Goal: Task Accomplishment & Management: Use online tool/utility

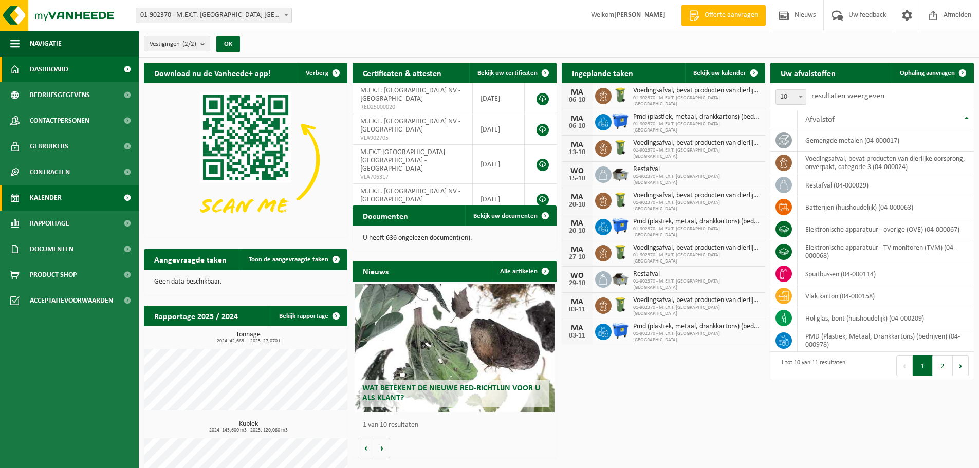
click at [53, 195] on span "Kalender" at bounding box center [46, 198] width 32 height 26
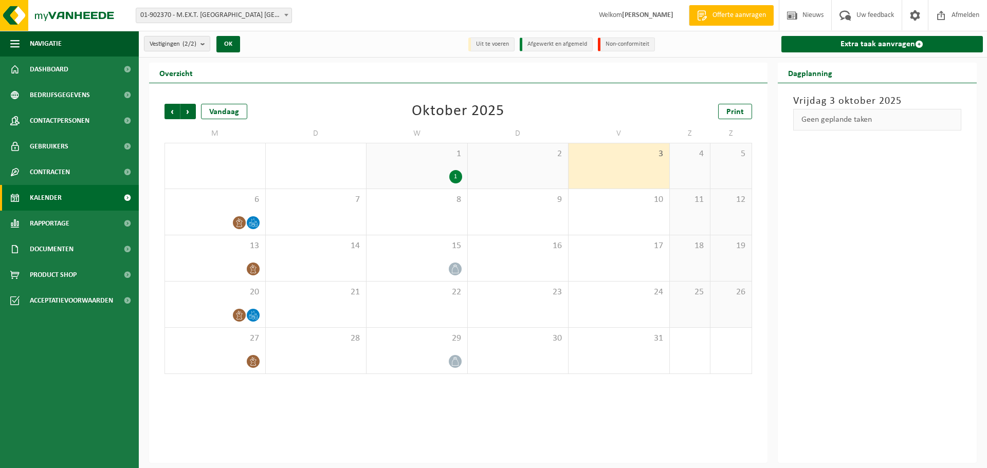
click at [613, 160] on div "3" at bounding box center [618, 165] width 101 height 45
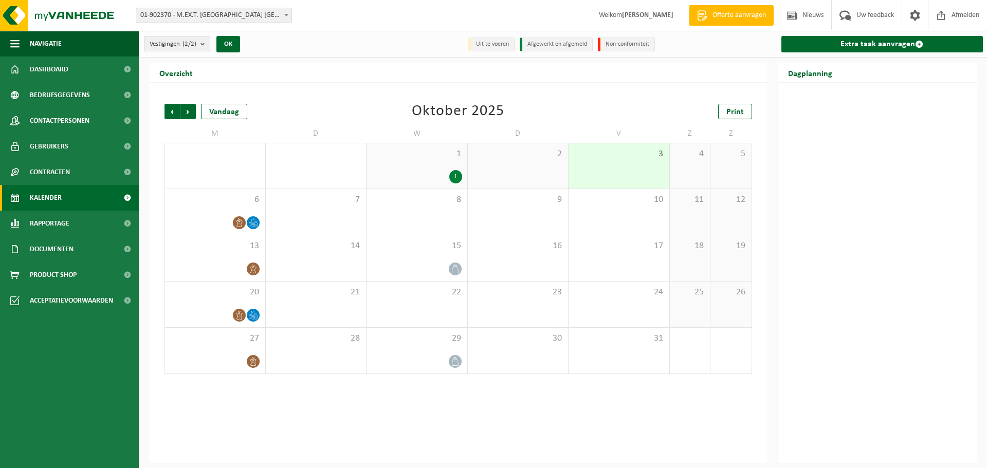
click at [613, 160] on div "3" at bounding box center [618, 165] width 101 height 45
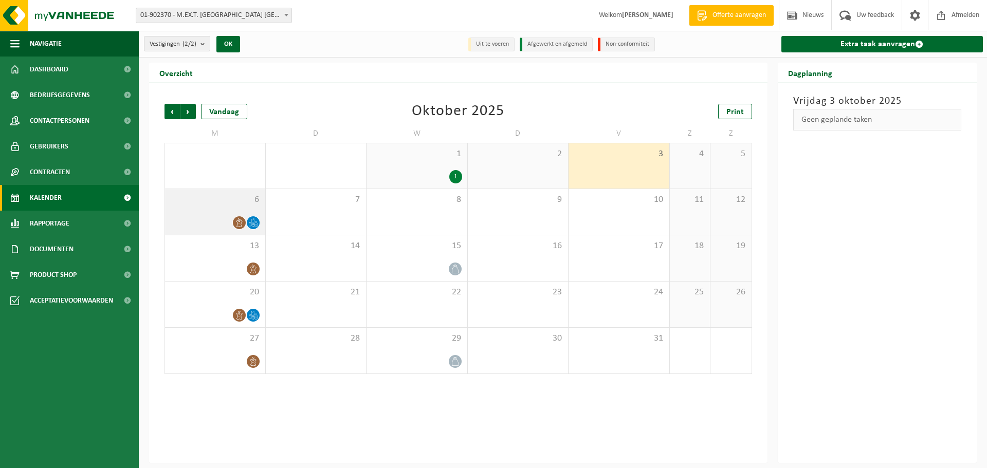
click at [233, 204] on span "6" at bounding box center [215, 199] width 90 height 11
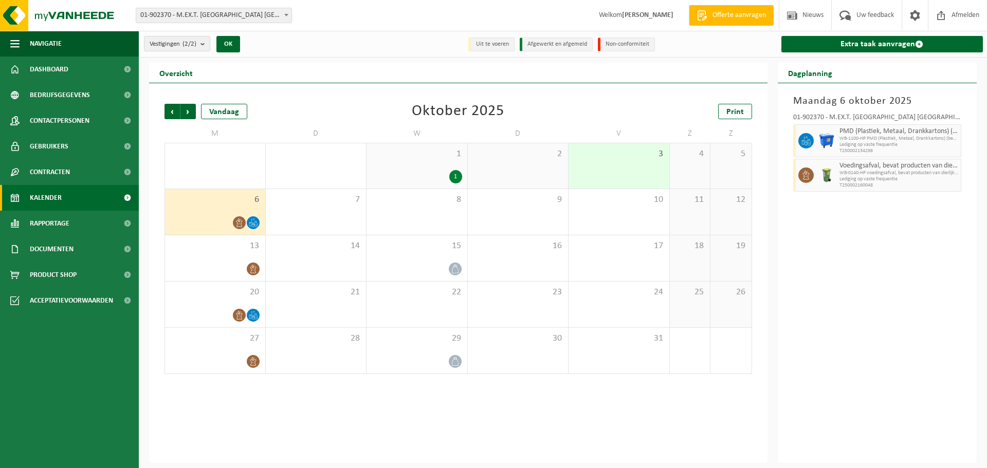
click at [630, 162] on div "3" at bounding box center [618, 165] width 101 height 45
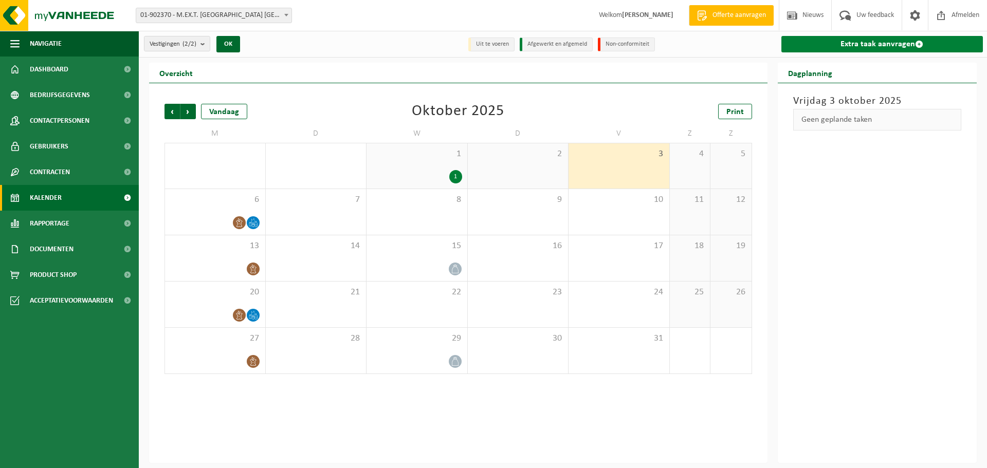
click at [849, 51] on link "Extra taak aanvragen" at bounding box center [882, 44] width 202 height 16
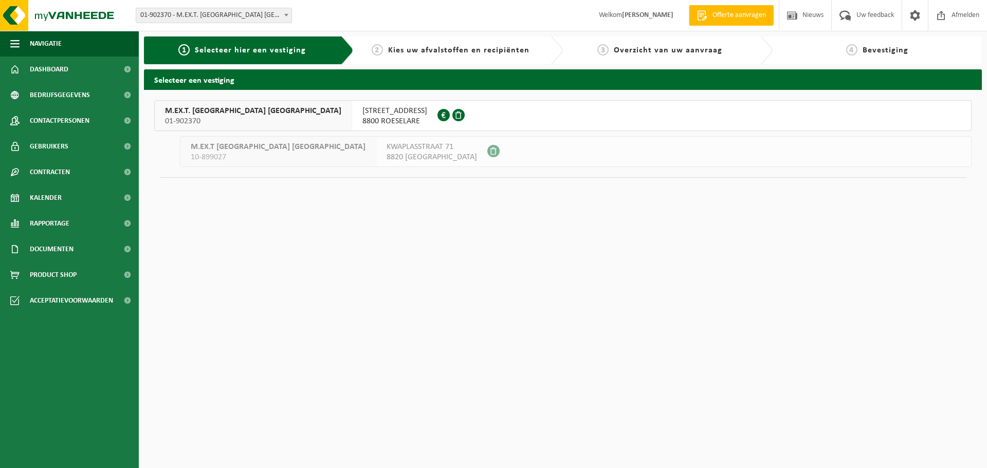
click at [250, 47] on span "Selecteer hier een vestiging" at bounding box center [250, 50] width 111 height 8
click at [210, 118] on span "01-902370" at bounding box center [253, 121] width 176 height 10
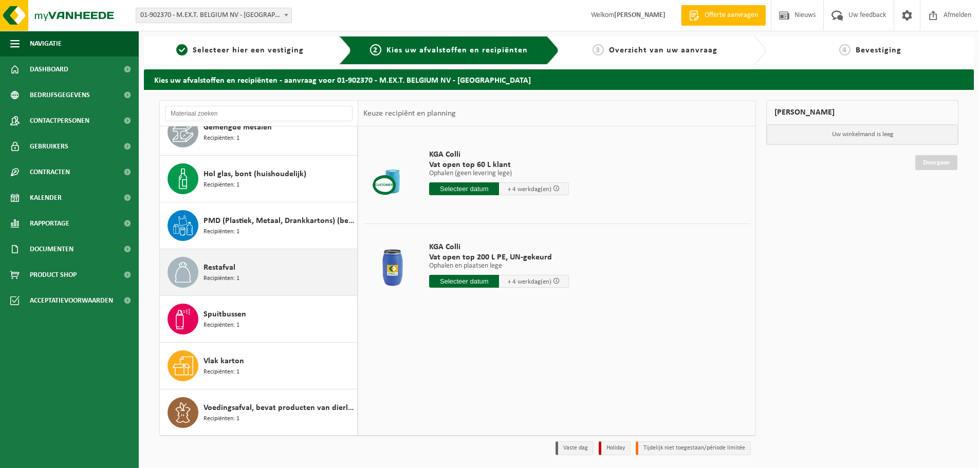
scroll to position [158, 0]
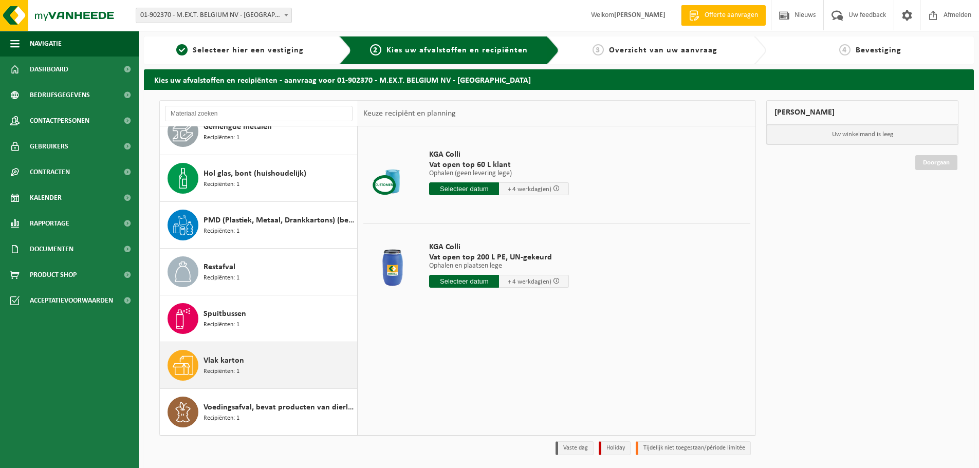
click at [260, 372] on div "Vlak karton Recipiënten: 1" at bounding box center [279, 365] width 151 height 31
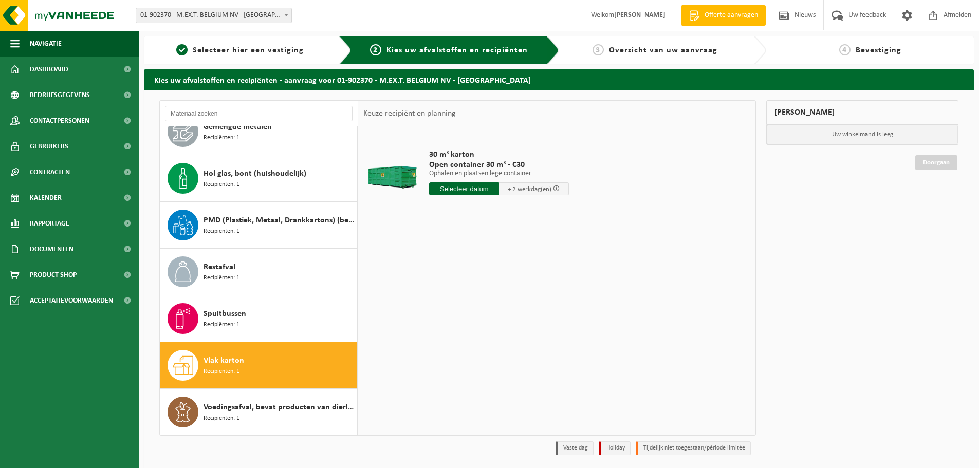
click at [477, 188] on input "text" at bounding box center [464, 188] width 70 height 13
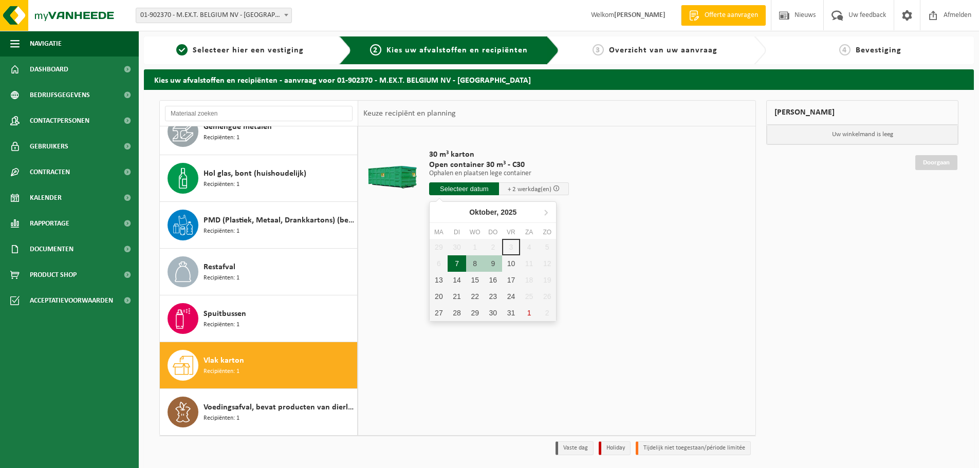
click at [457, 266] on div "7" at bounding box center [457, 263] width 18 height 16
type input "Van 2025-10-07"
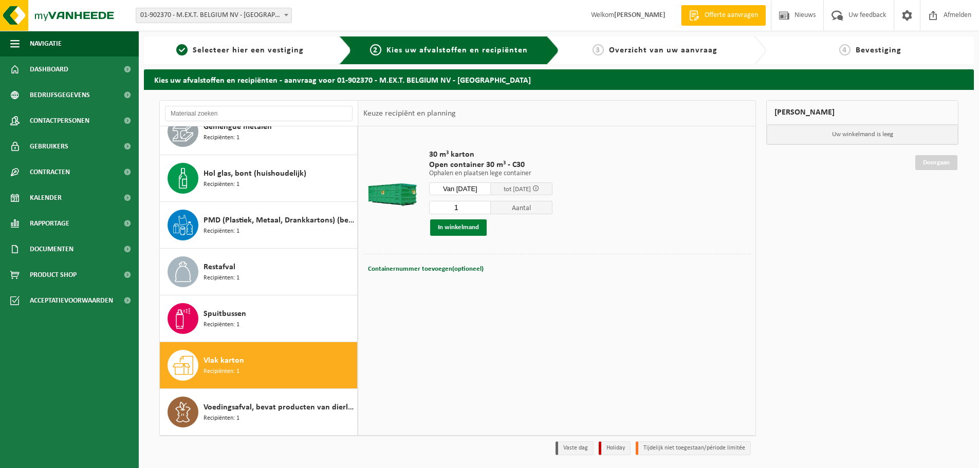
click at [464, 228] on button "In winkelmand" at bounding box center [458, 227] width 57 height 16
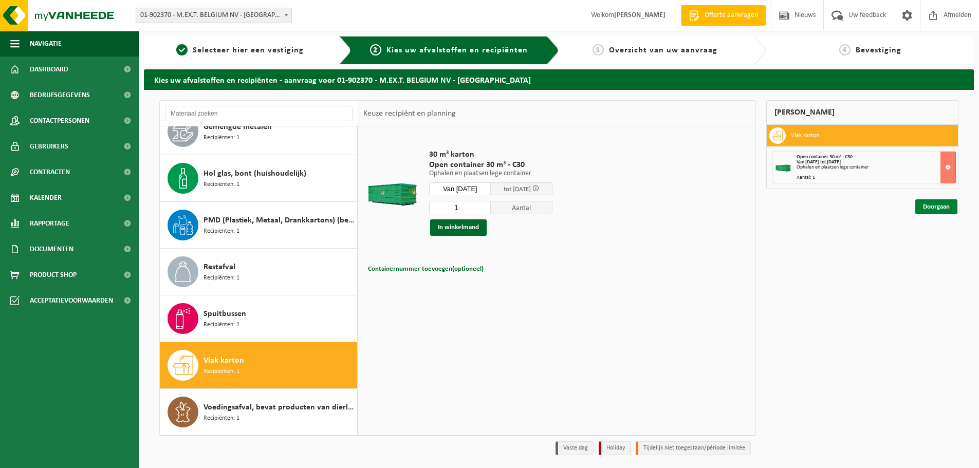
click at [934, 208] on link "Doorgaan" at bounding box center [936, 206] width 42 height 15
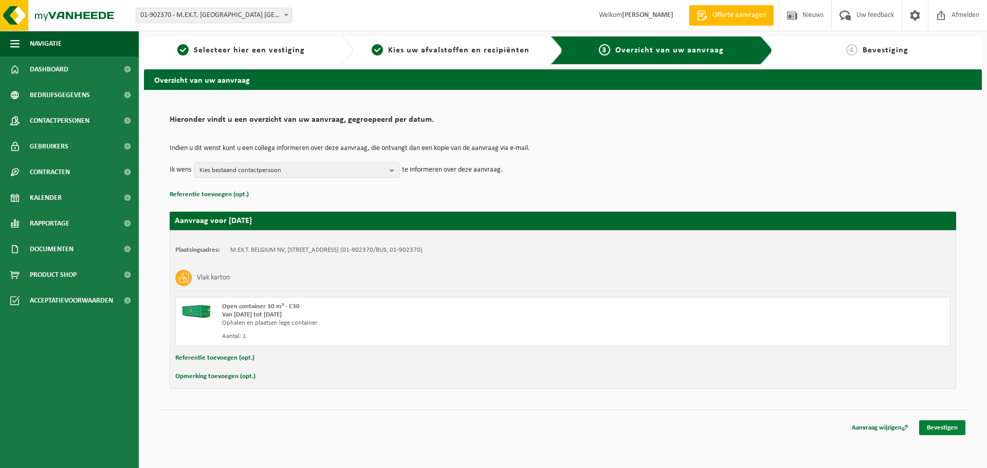
click at [936, 430] on link "Bevestigen" at bounding box center [942, 427] width 46 height 15
